Goal: Transaction & Acquisition: Purchase product/service

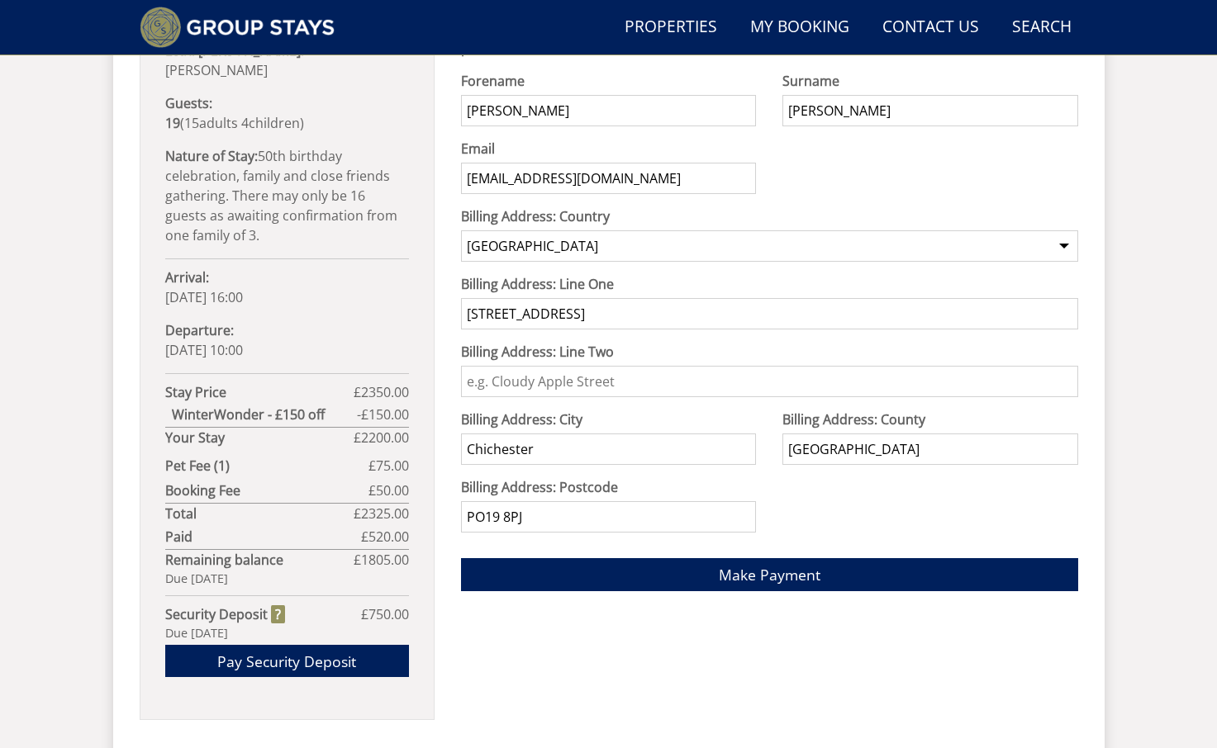
scroll to position [987, 0]
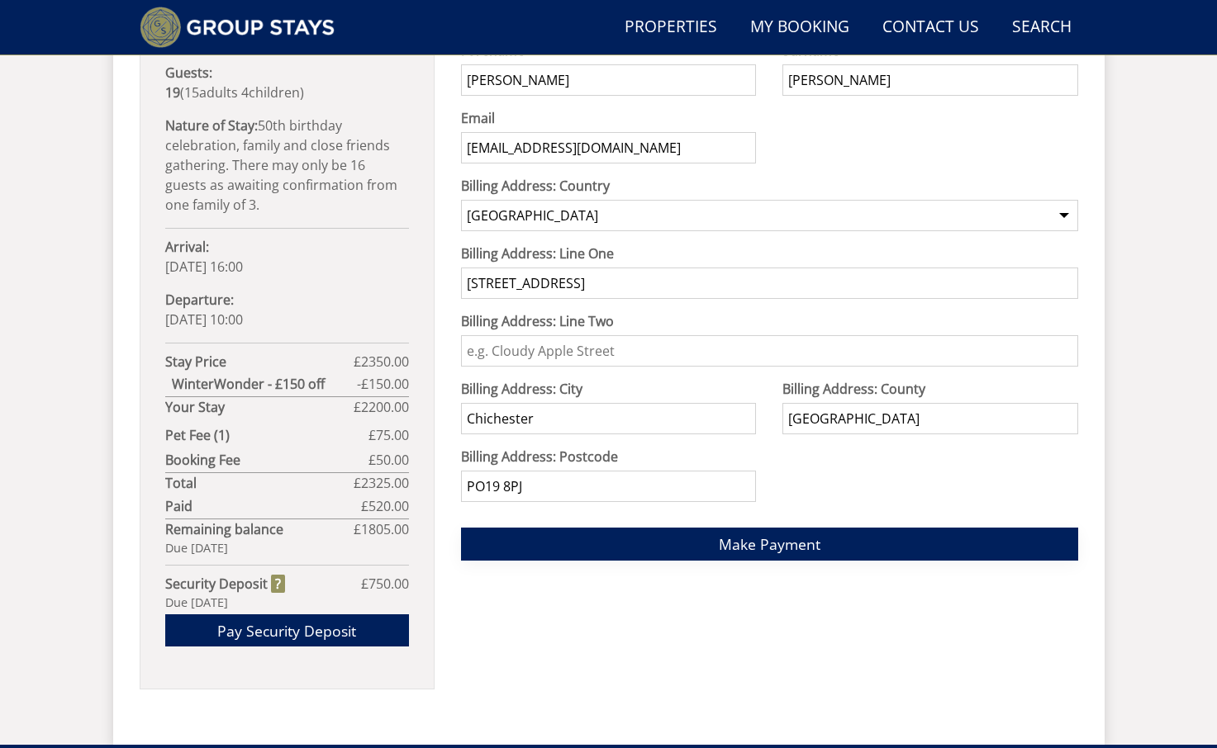
click at [686, 542] on button "Make Payment" at bounding box center [769, 544] width 617 height 32
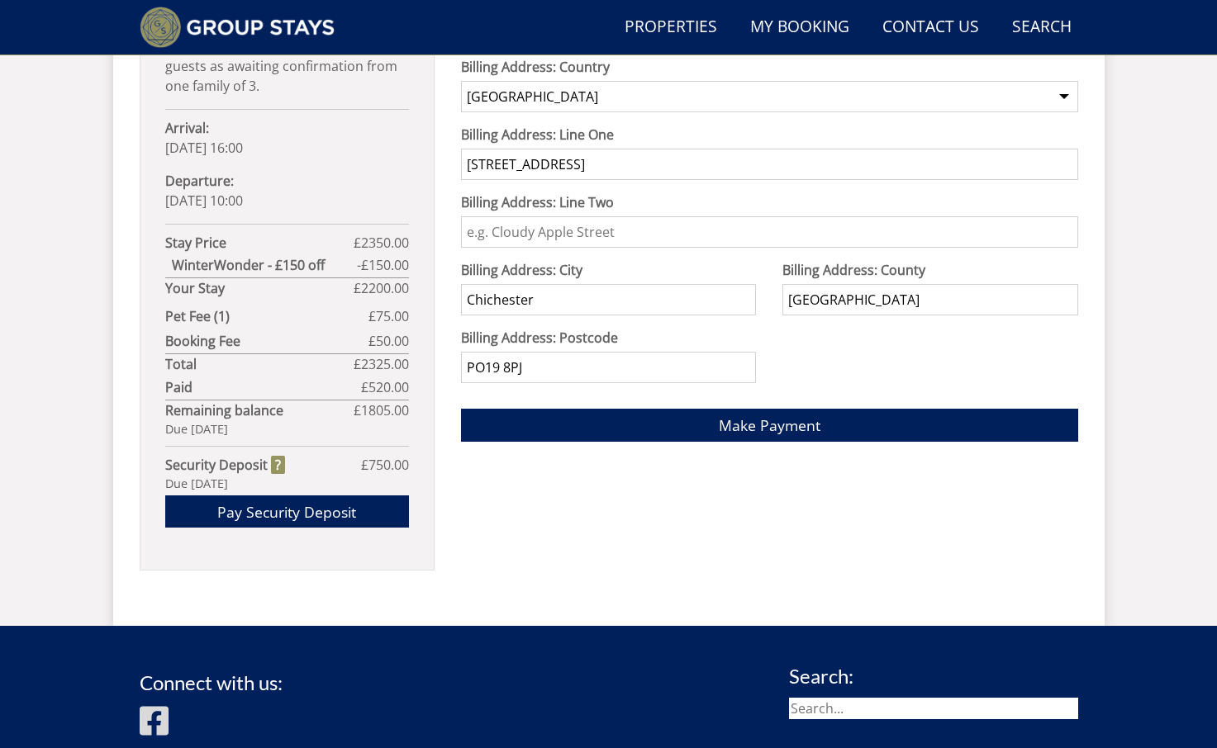
scroll to position [1107, 0]
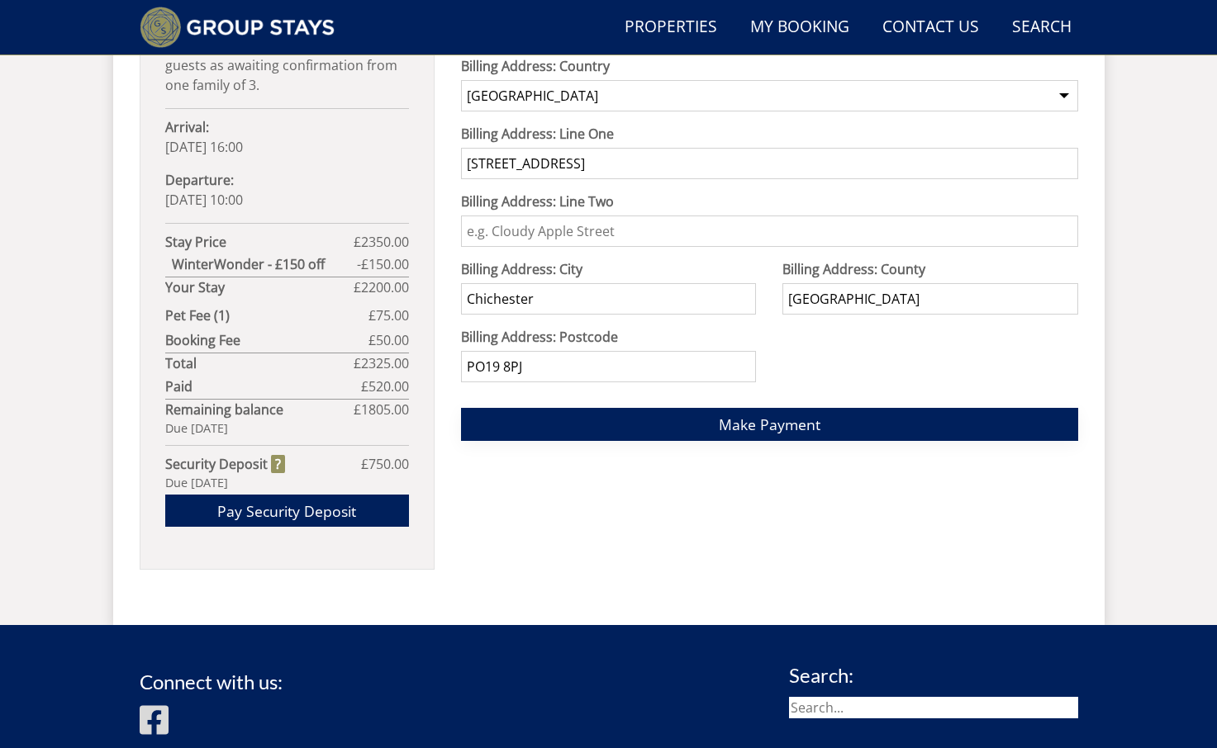
click at [694, 436] on button "Make Payment" at bounding box center [769, 424] width 617 height 32
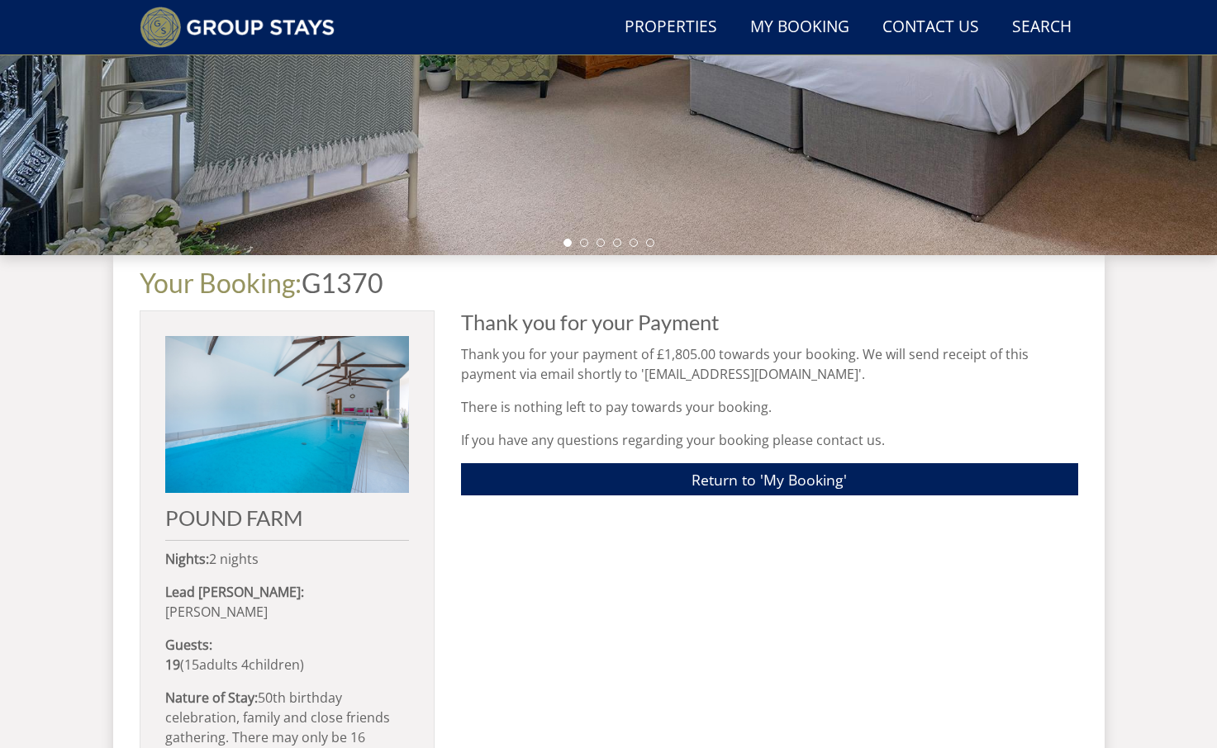
scroll to position [415, 0]
